Goal: Task Accomplishment & Management: Manage account settings

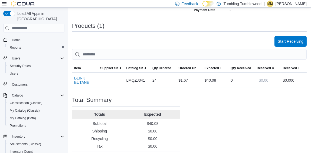
scroll to position [160, 0]
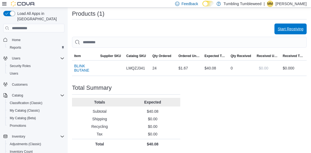
click at [298, 25] on span "Start Receiving" at bounding box center [291, 29] width 26 height 11
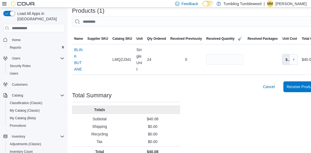
scroll to position [133, 0]
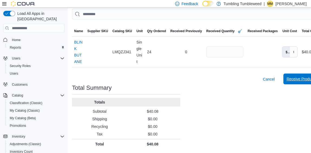
click at [302, 79] on span "Receive Products" at bounding box center [302, 78] width 30 height 5
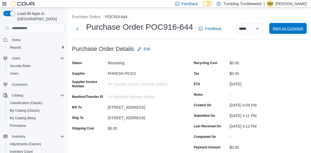
click at [295, 26] on span "Mark as Complete" at bounding box center [288, 28] width 31 height 5
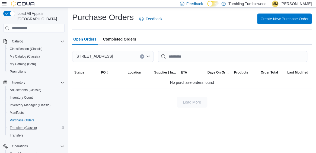
scroll to position [81, 0]
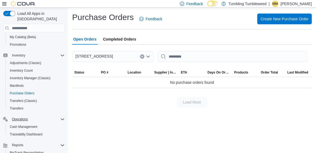
click at [61, 119] on icon "Complex example" at bounding box center [62, 120] width 3 height 2
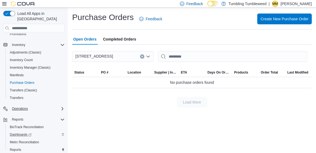
scroll to position [100, 0]
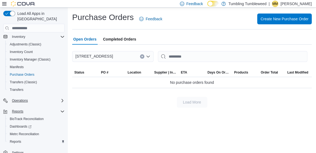
click at [61, 111] on icon "Complex example" at bounding box center [62, 112] width 3 height 2
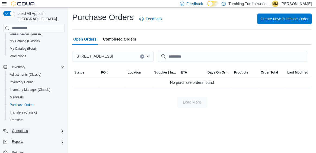
click at [27, 129] on span "Operations" at bounding box center [20, 131] width 16 height 4
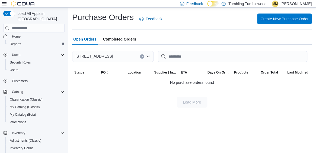
scroll to position [0, 0]
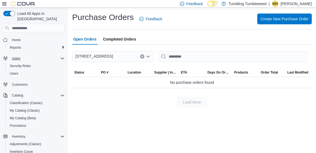
click at [61, 56] on icon "Complex example" at bounding box center [62, 58] width 4 height 4
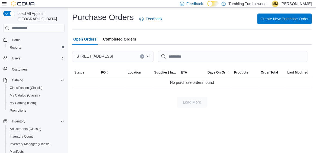
click at [61, 56] on icon "Complex example" at bounding box center [62, 58] width 4 height 4
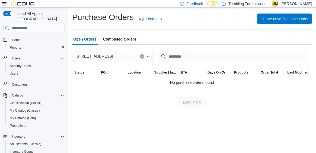
click at [61, 56] on icon "Complex example" at bounding box center [62, 58] width 4 height 4
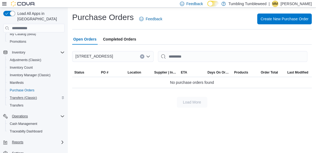
scroll to position [70, 0]
click at [3, 4] on icon at bounding box center [4, 3] width 4 height 3
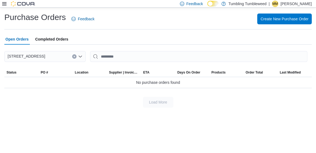
click at [3, 4] on icon at bounding box center [4, 3] width 4 height 3
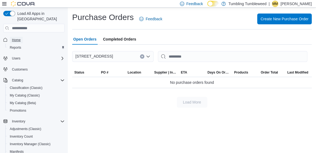
click at [17, 37] on span "Home" at bounding box center [16, 40] width 9 height 7
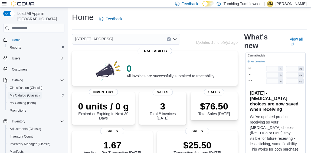
click at [27, 93] on span "My Catalog (Classic)" at bounding box center [25, 95] width 30 height 4
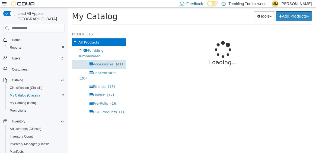
select select "**********"
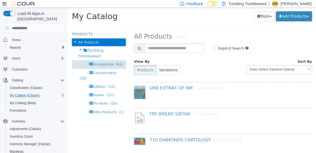
click at [108, 64] on span "Accessories" at bounding box center [103, 64] width 21 height 4
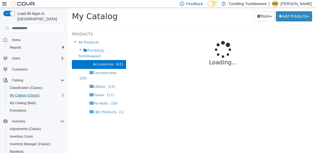
select select "**********"
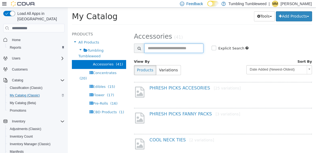
click at [157, 46] on input "text" at bounding box center [173, 48] width 59 height 9
type input "*****"
select select "**********"
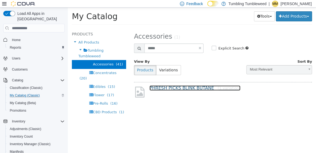
click at [173, 89] on link "PHRESH PICKS BLINK BUTANE [1 variation]" at bounding box center [194, 88] width 91 height 5
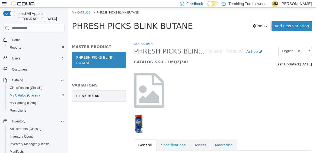
click at [93, 92] on link "BLINK BUTANE" at bounding box center [99, 95] width 54 height 11
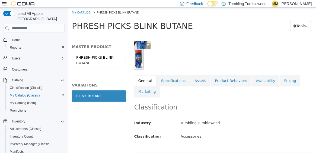
scroll to position [54, 0]
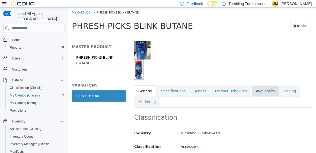
click at [251, 92] on link "Availability" at bounding box center [265, 91] width 28 height 11
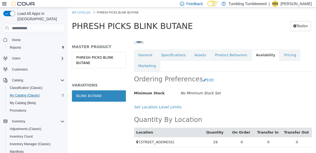
scroll to position [94, 0]
click at [146, 51] on link "General" at bounding box center [145, 55] width 22 height 11
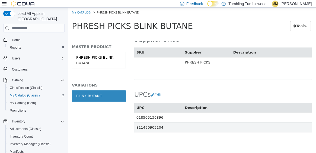
scroll to position [392, 0]
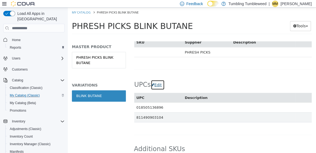
click at [157, 85] on button "Edit" at bounding box center [158, 85] width 14 height 10
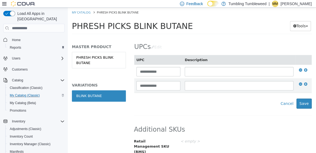
scroll to position [433, 0]
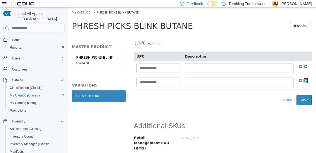
click at [304, 80] on icon at bounding box center [305, 81] width 3 height 4
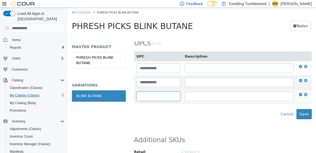
click at [152, 96] on input "text" at bounding box center [158, 96] width 44 height 9
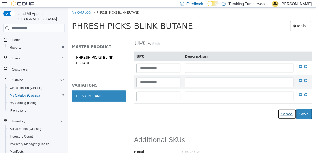
click at [284, 112] on button "Cancel" at bounding box center [286, 114] width 19 height 10
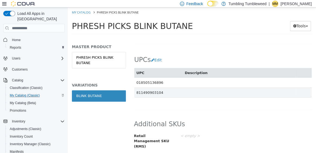
scroll to position [414, 0]
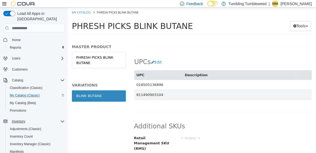
click at [62, 119] on icon "Complex example" at bounding box center [62, 121] width 4 height 4
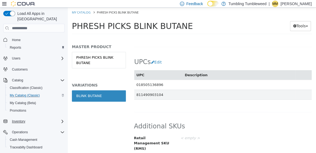
scroll to position [17, 0]
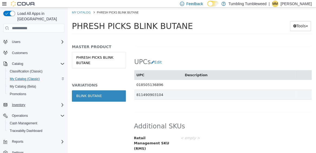
click at [62, 103] on icon "Complex example" at bounding box center [62, 105] width 4 height 4
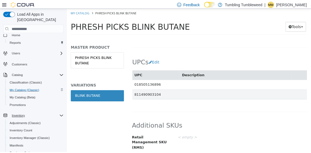
scroll to position [0, 0]
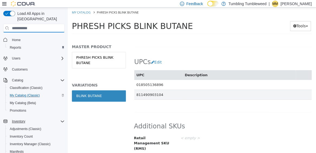
click at [25, 24] on input "search" at bounding box center [33, 28] width 61 height 9
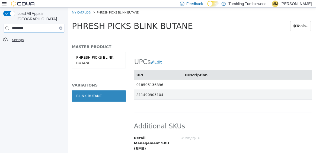
type input "********"
click at [20, 38] on span "Settings" at bounding box center [18, 40] width 12 height 4
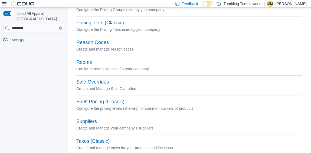
scroll to position [246, 0]
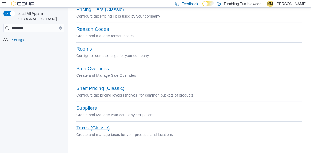
click at [84, 128] on button "Taxes (Classic)" at bounding box center [92, 128] width 33 height 6
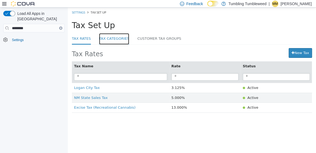
click at [109, 36] on link "Tax Categories" at bounding box center [114, 39] width 30 height 12
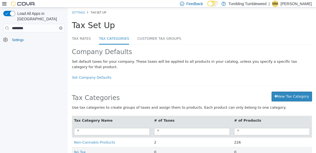
scroll to position [11, 0]
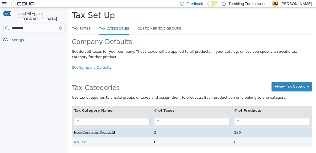
click at [95, 131] on span "Non-Cannabis Products" at bounding box center [94, 133] width 41 height 4
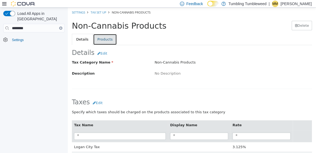
click at [103, 40] on link "Products" at bounding box center [105, 39] width 24 height 11
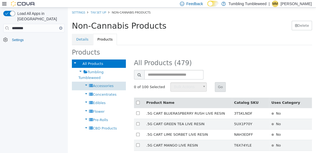
click at [102, 86] on span "Accessories" at bounding box center [103, 86] width 21 height 4
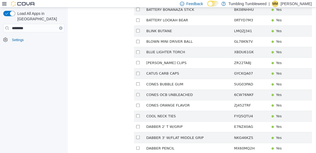
scroll to position [212, 0]
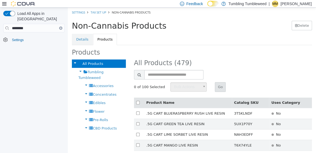
click at [61, 27] on icon "Clear input" at bounding box center [61, 28] width 2 height 2
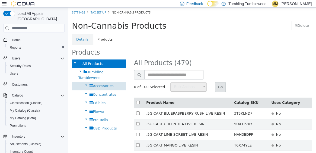
click at [97, 86] on span "Accessories" at bounding box center [103, 86] width 21 height 4
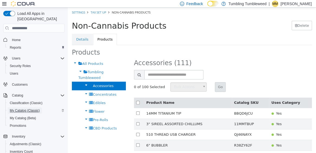
click at [21, 109] on span "My Catalog (Classic)" at bounding box center [25, 111] width 30 height 4
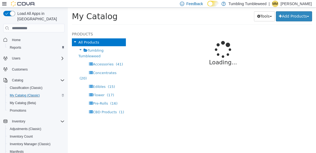
select select "**********"
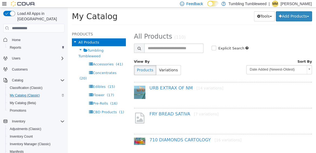
click at [81, 39] on div "All Products" at bounding box center [99, 42] width 54 height 8
click at [78, 42] on div "All Products" at bounding box center [99, 42] width 54 height 8
click at [101, 66] on span "Accessories" at bounding box center [103, 64] width 21 height 4
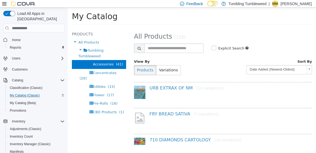
select select "**********"
